Goal: Find specific page/section: Find specific page/section

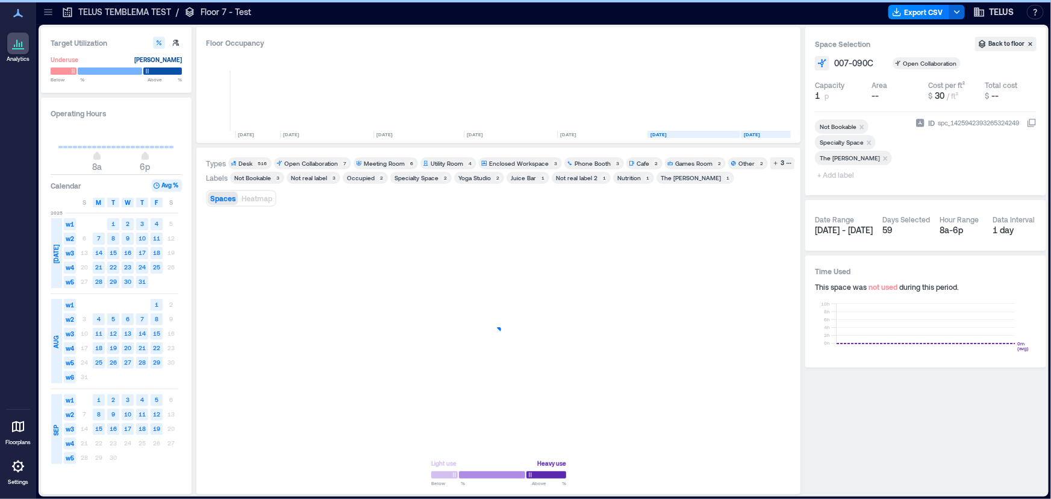
scroll to position [0, 109]
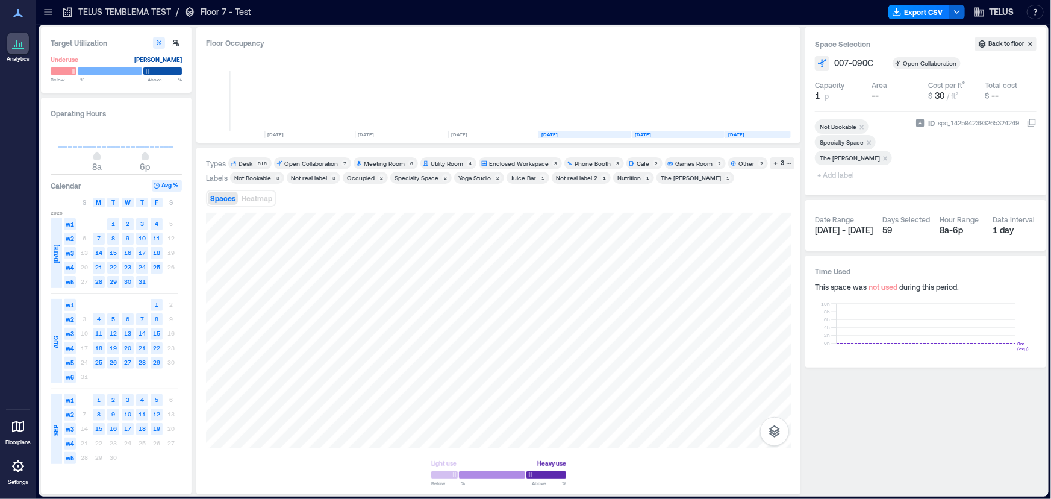
click at [49, 12] on icon at bounding box center [48, 11] width 8 height 1
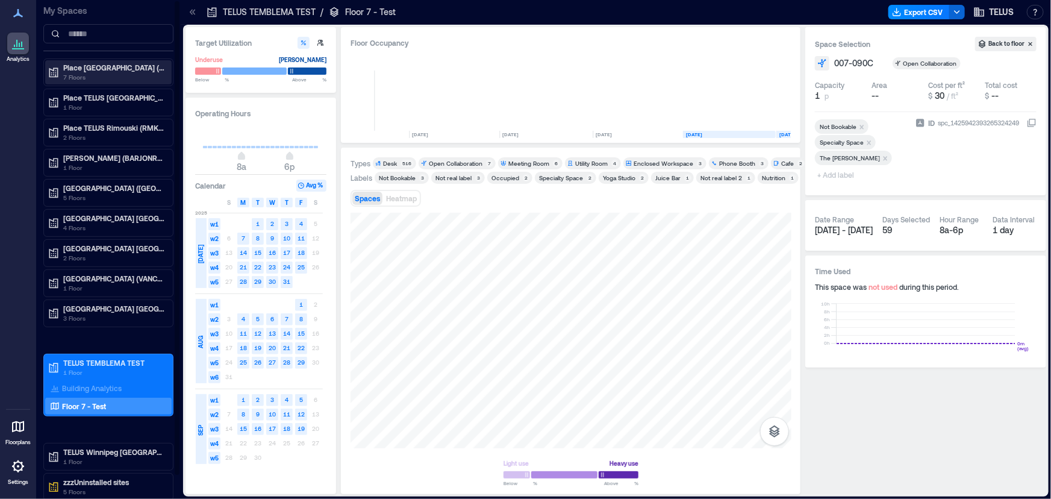
click at [123, 68] on p "Place [GEOGRAPHIC_DATA] (MTRLPQGL)" at bounding box center [113, 68] width 101 height 10
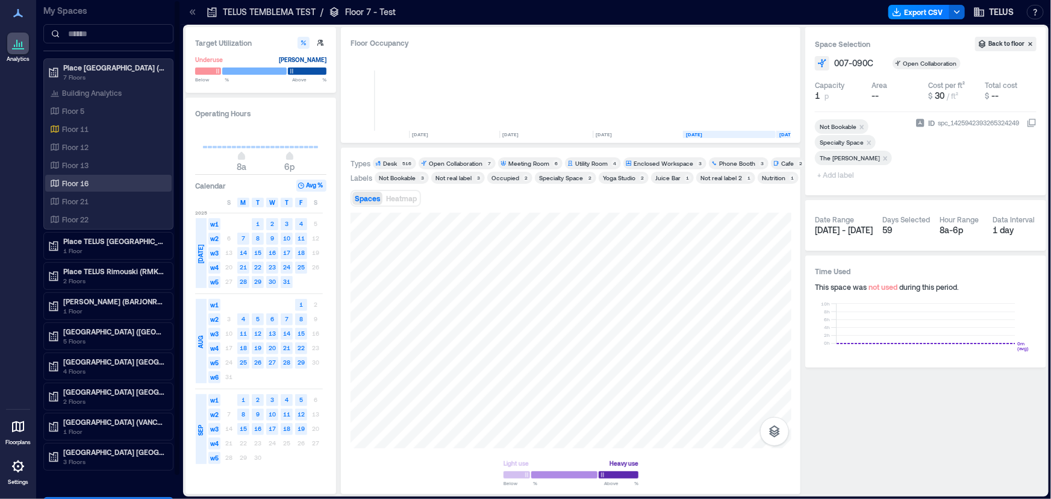
click at [119, 184] on div "Floor 16" at bounding box center [106, 183] width 117 height 12
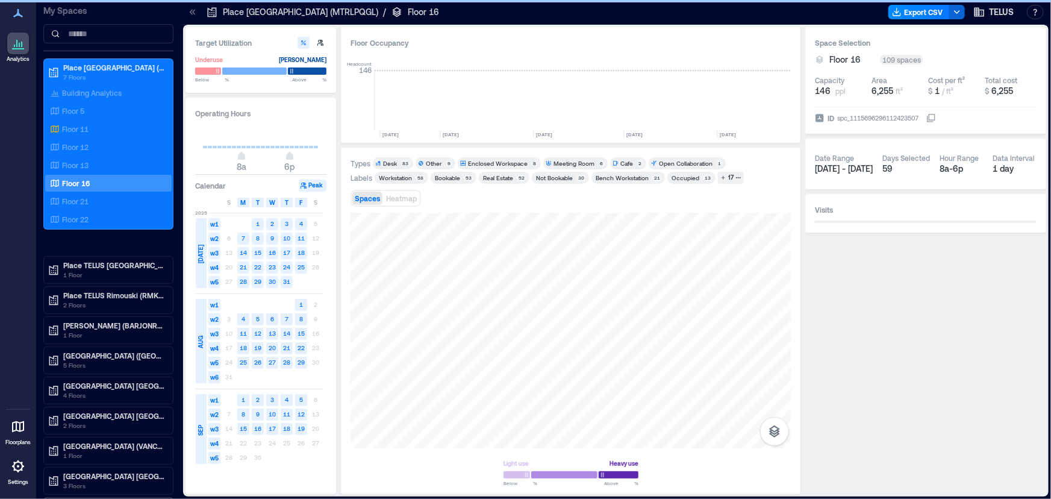
scroll to position [0, 2009]
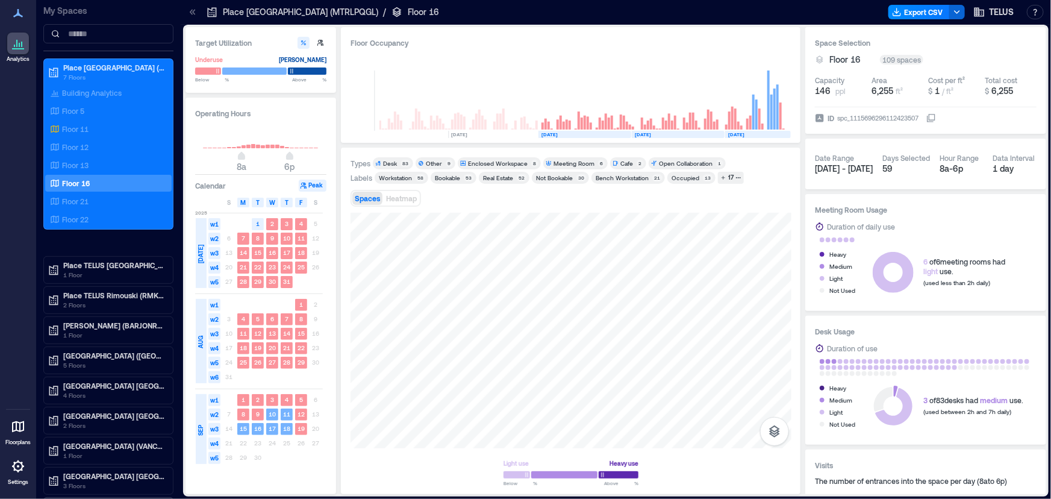
click at [197, 13] on icon at bounding box center [193, 12] width 12 height 12
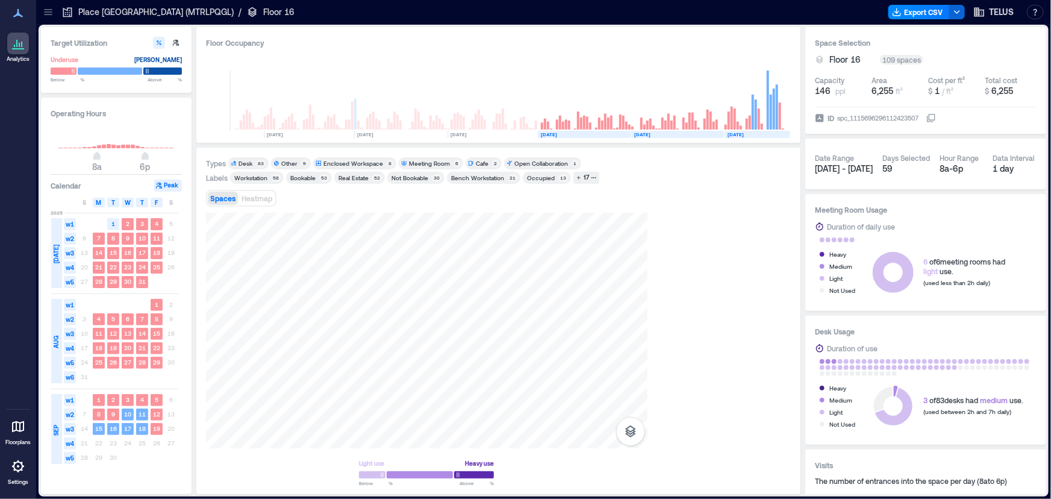
scroll to position [0, 1865]
click at [346, 191] on div "Types Desk 83 Other 9 Enclosed Workspace 8 Meeting Room 6 Cafe 2 Open Collabora…" at bounding box center [498, 320] width 585 height 327
click at [782, 433] on button "button" at bounding box center [774, 431] width 29 height 29
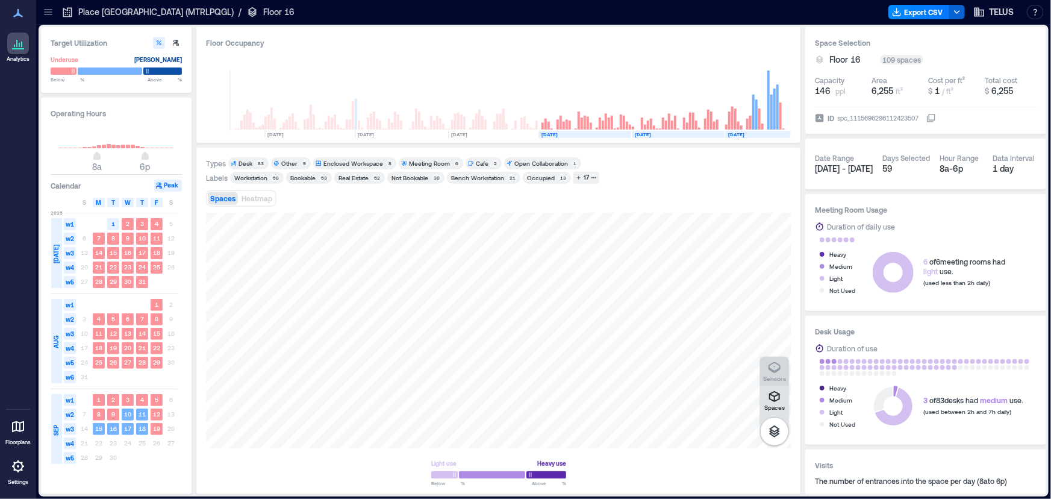
click at [773, 377] on p "Sensors" at bounding box center [774, 378] width 23 height 7
